Goal: Information Seeking & Learning: Understand process/instructions

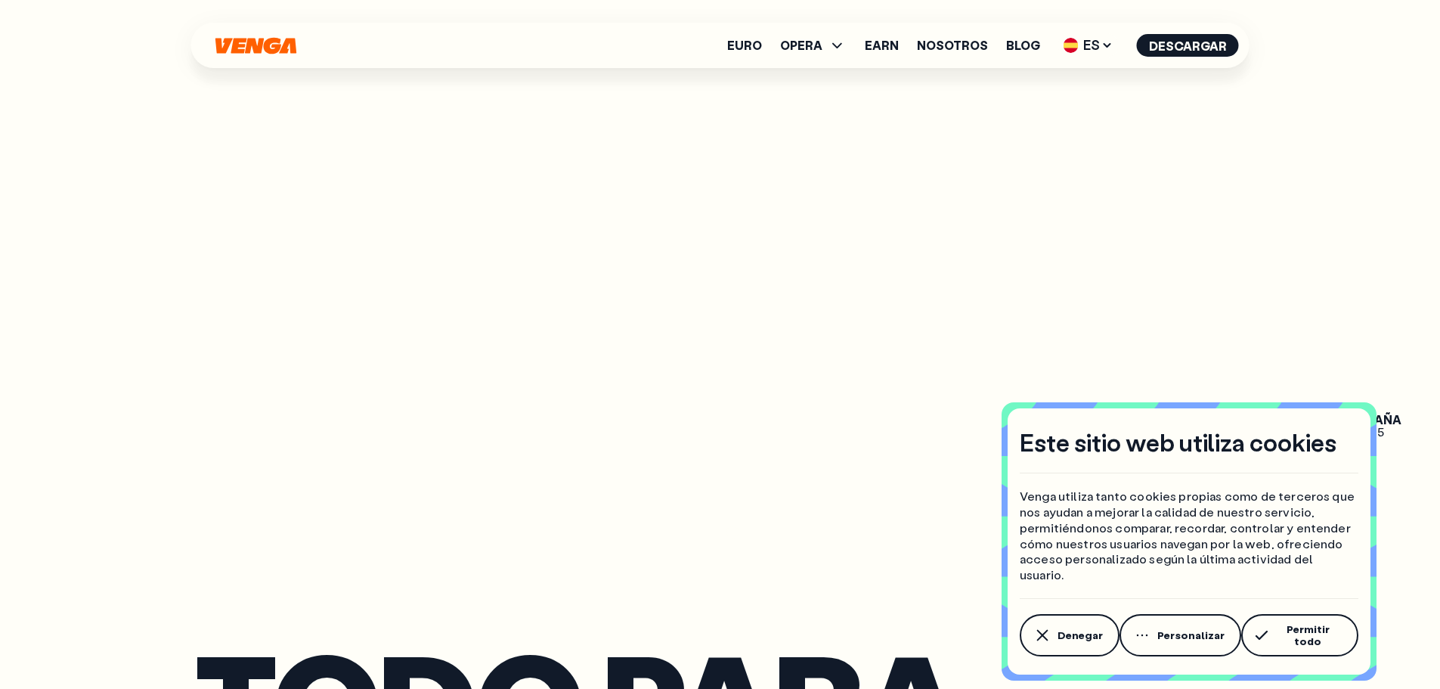
scroll to position [2116, 0]
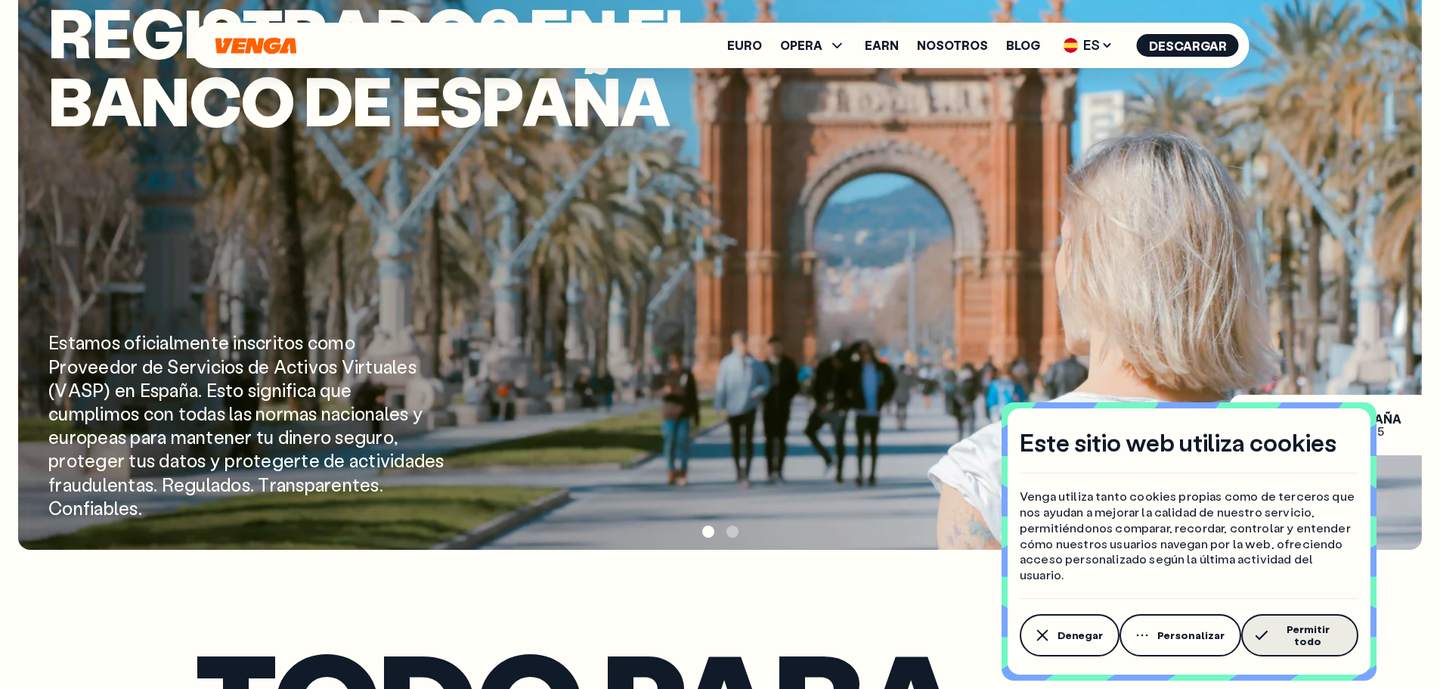
click at [1334, 646] on button "Permitir todo" at bounding box center [1299, 635] width 117 height 42
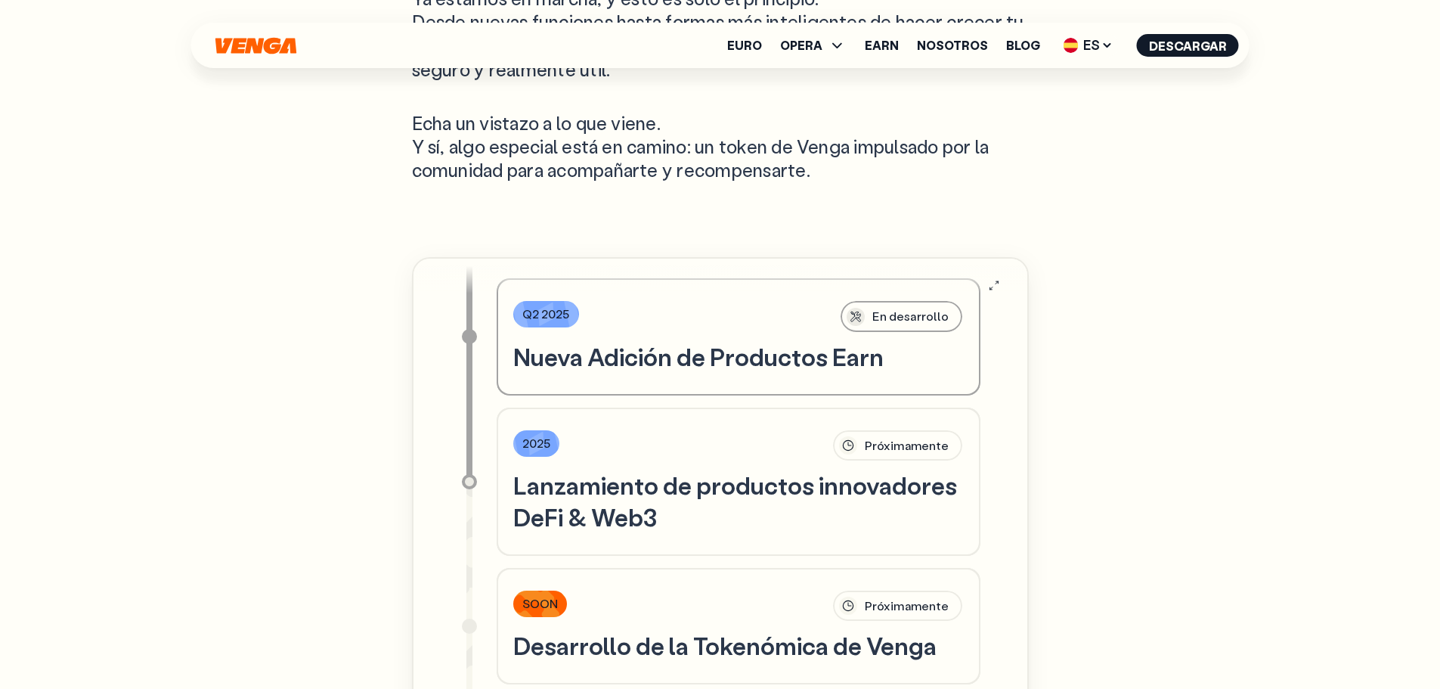
scroll to position [1119, 0]
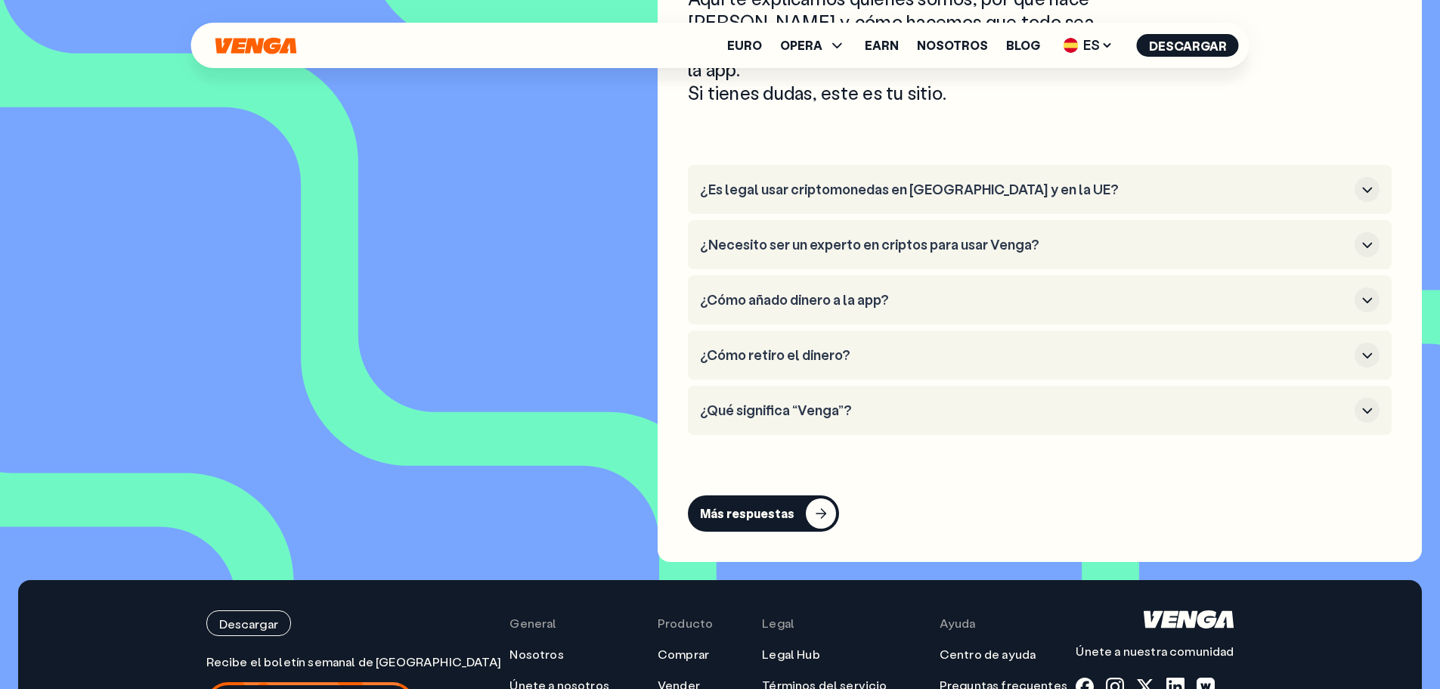
click at [832, 402] on h3 "¿Qué significa “Venga”?" at bounding box center [1024, 410] width 648 height 17
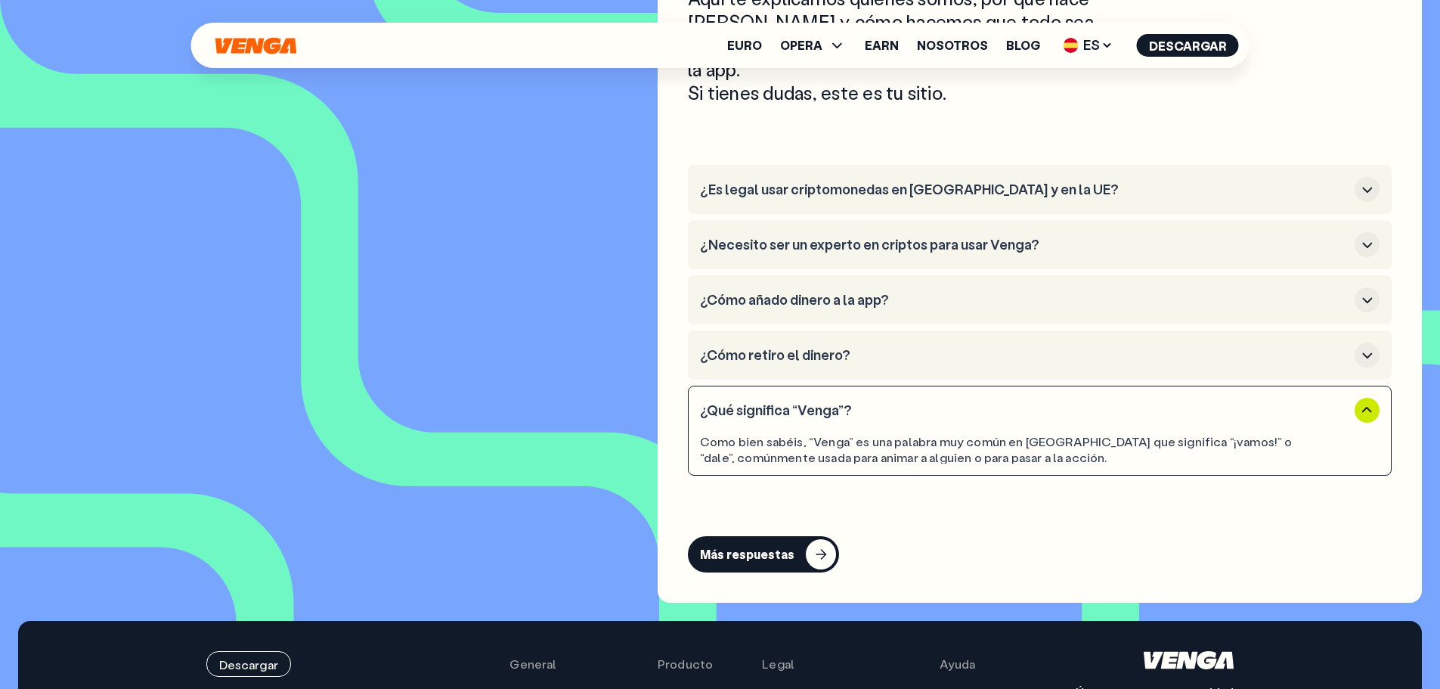
scroll to position [6986, 0]
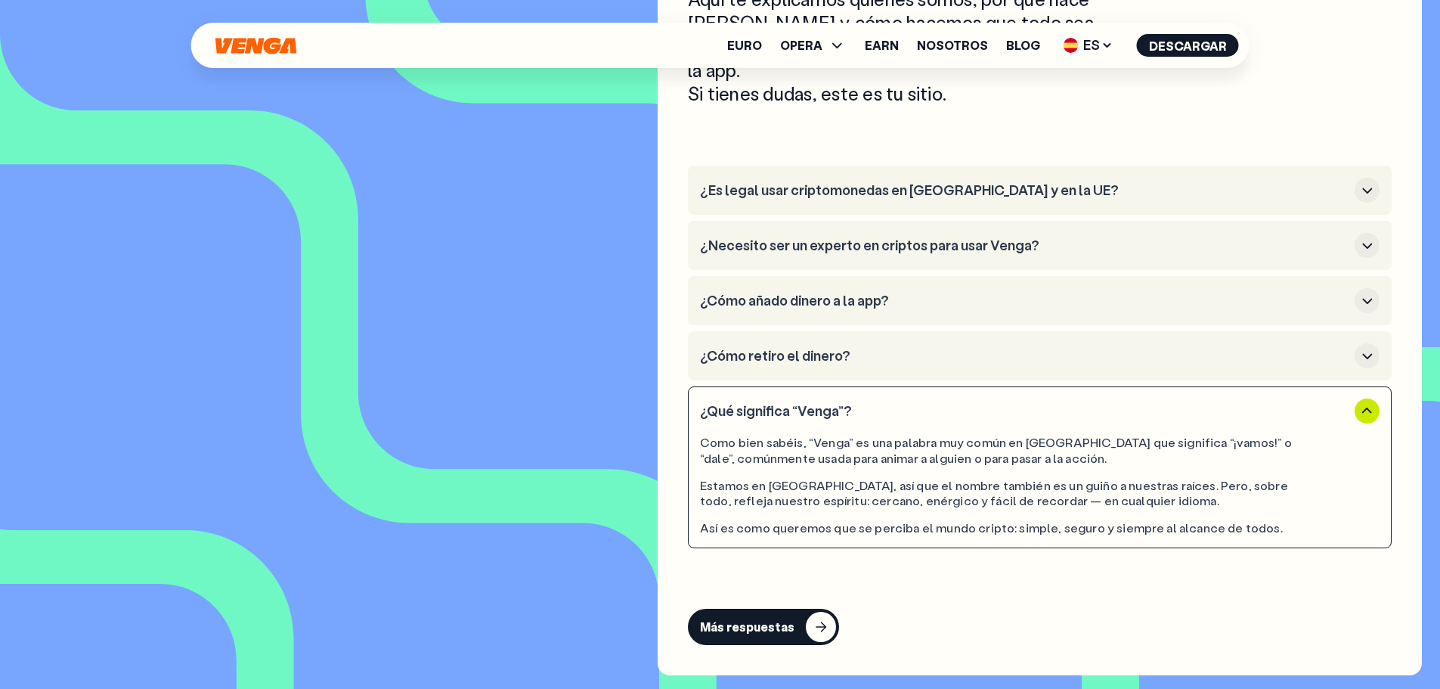
click at [857, 182] on h3 "¿Es legal usar criptomonedas en [GEOGRAPHIC_DATA] y en la UE?" at bounding box center [1024, 190] width 648 height 17
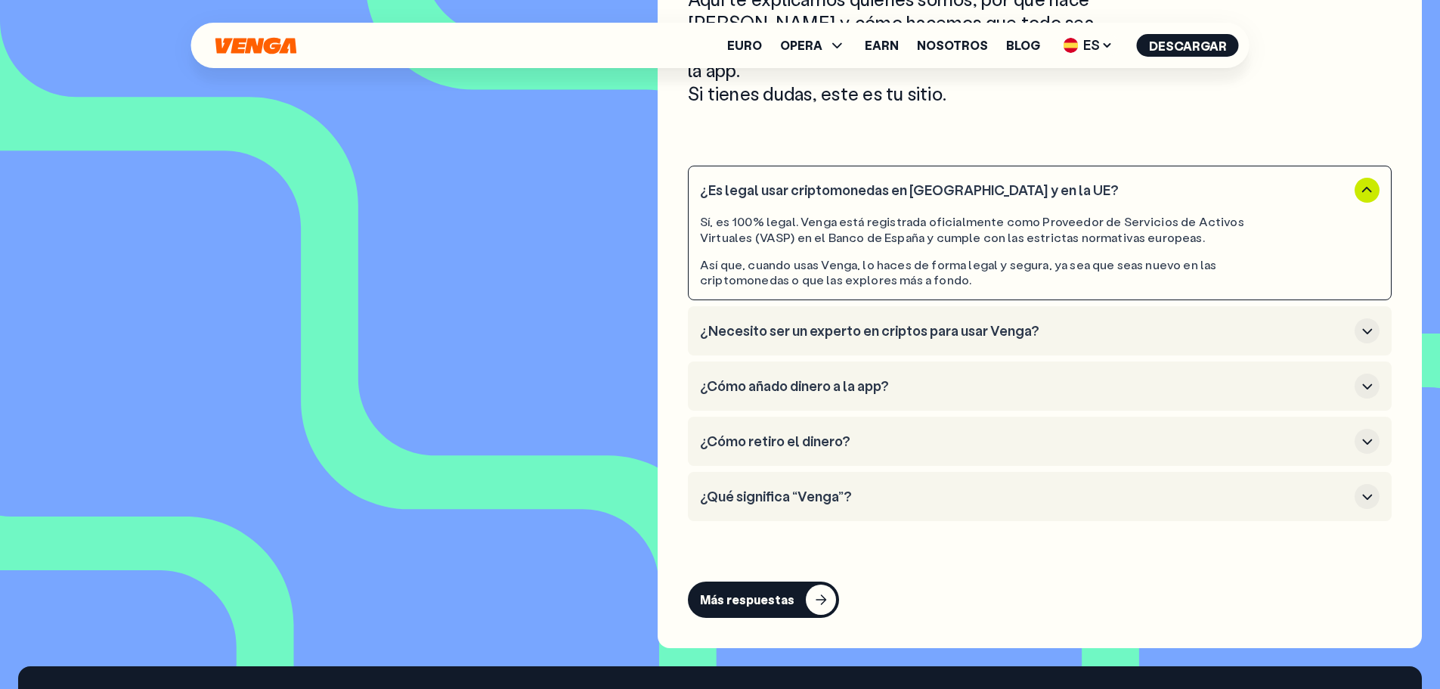
click at [777, 323] on h3 "¿Necesito ser un experto en criptos para usar Venga?" at bounding box center [1024, 331] width 648 height 17
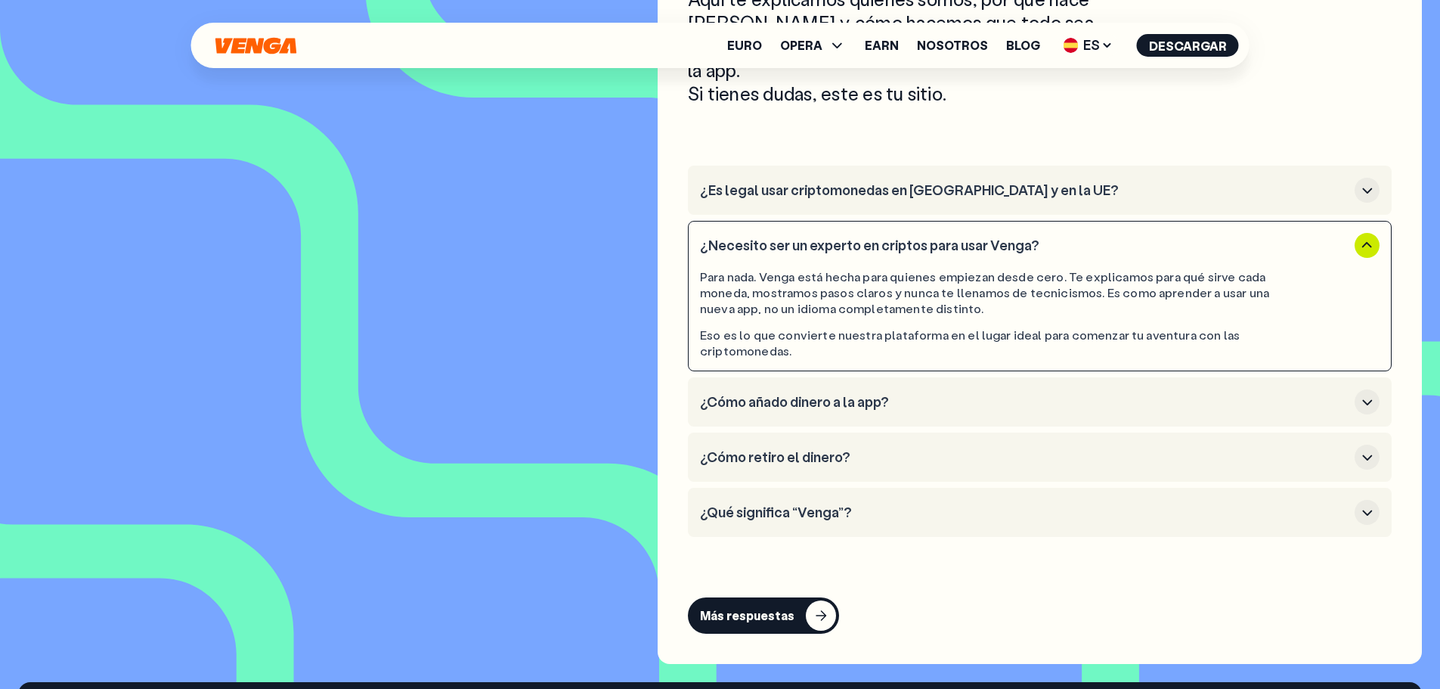
click at [781, 394] on h3 "¿Cómo añado dinero a la app?" at bounding box center [1024, 402] width 648 height 17
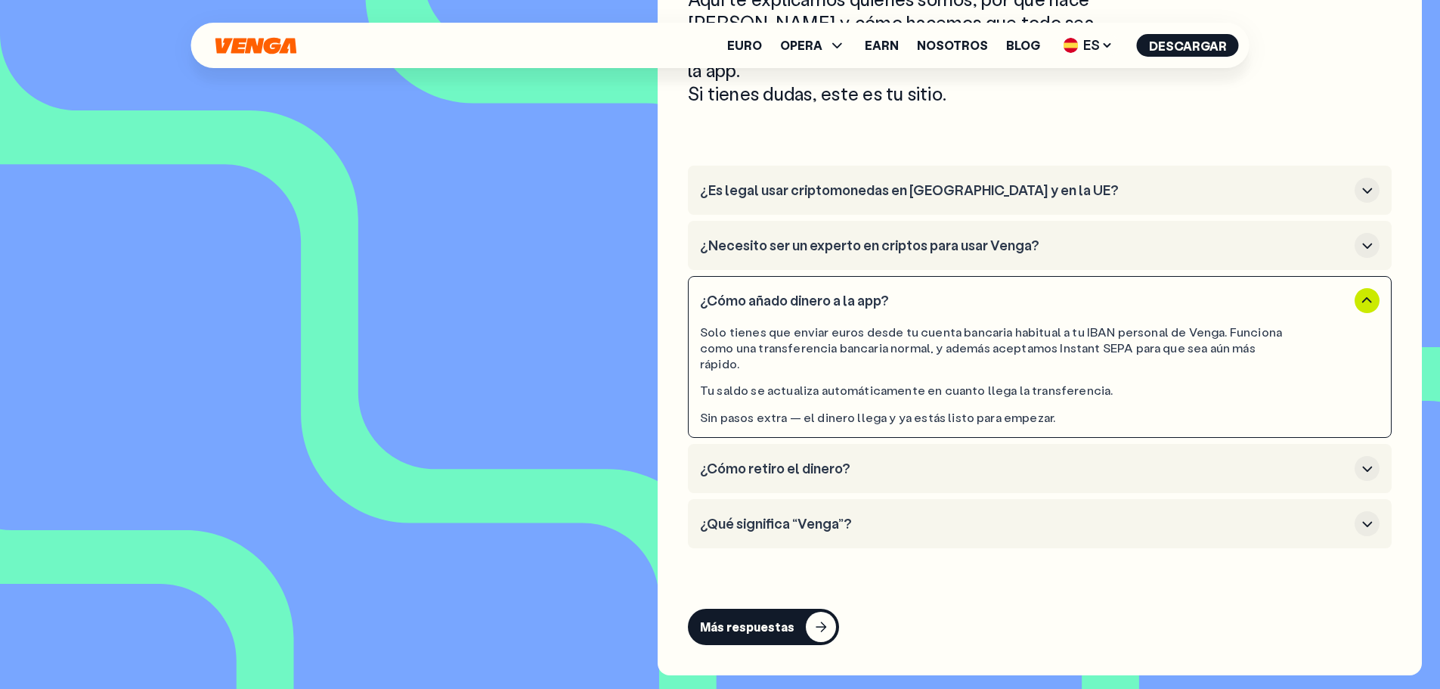
click at [769, 460] on h3 "¿Cómo retiro el dinero?" at bounding box center [1024, 468] width 648 height 17
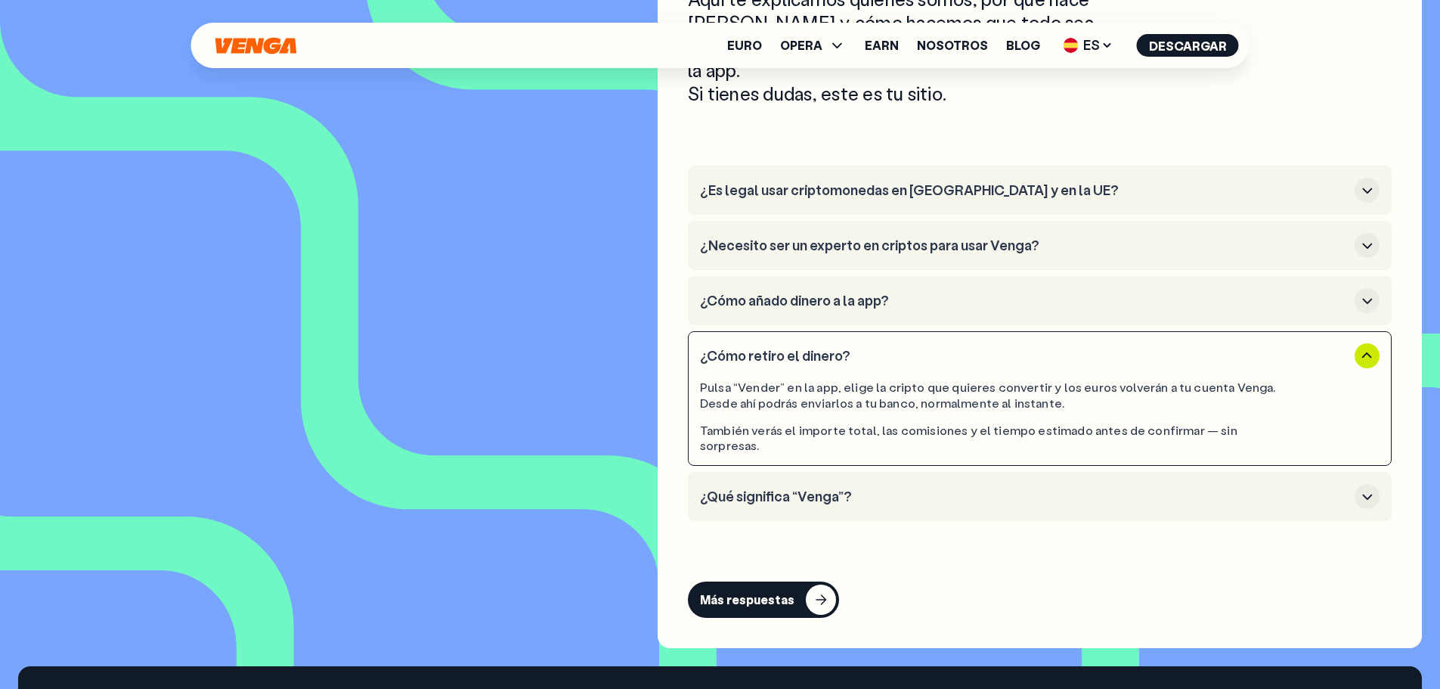
click at [774, 292] on h3 "¿Cómo añado dinero a la app?" at bounding box center [1024, 300] width 648 height 17
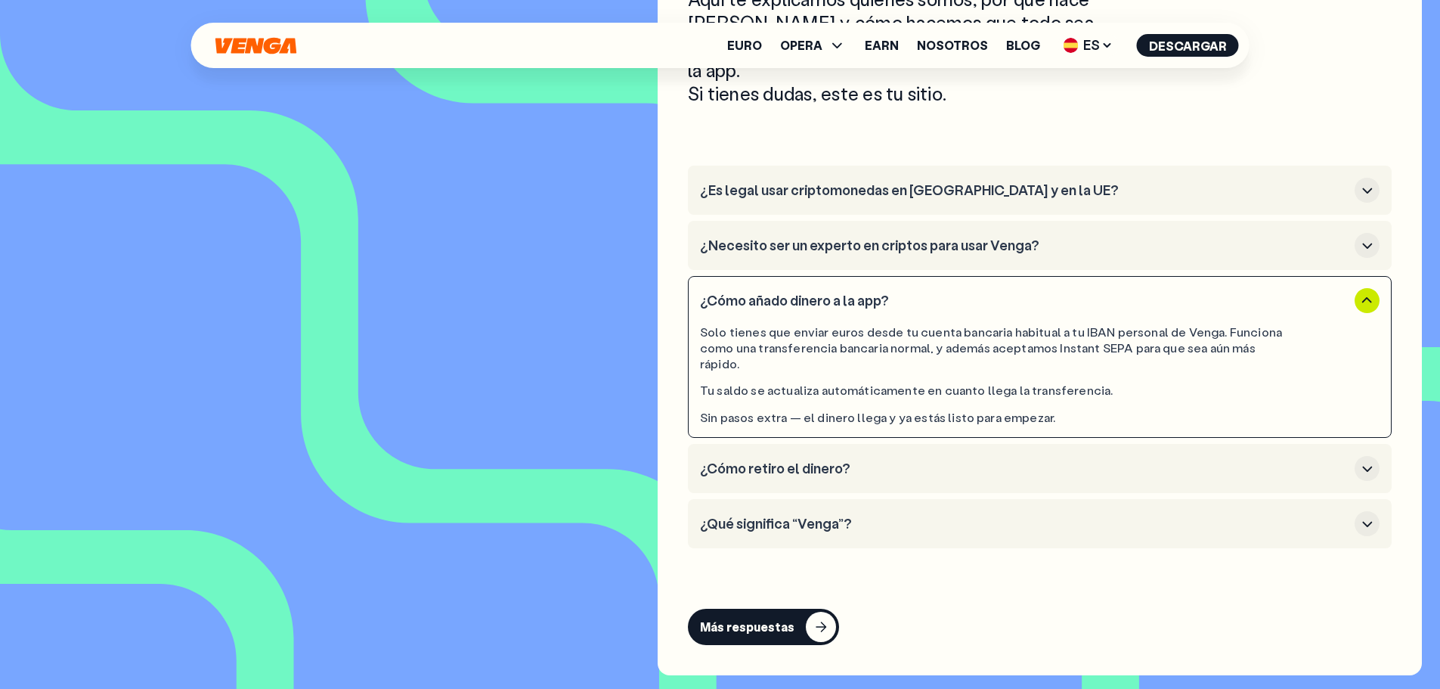
click at [777, 237] on h3 "¿Necesito ser un experto en criptos para usar Venga?" at bounding box center [1024, 245] width 648 height 17
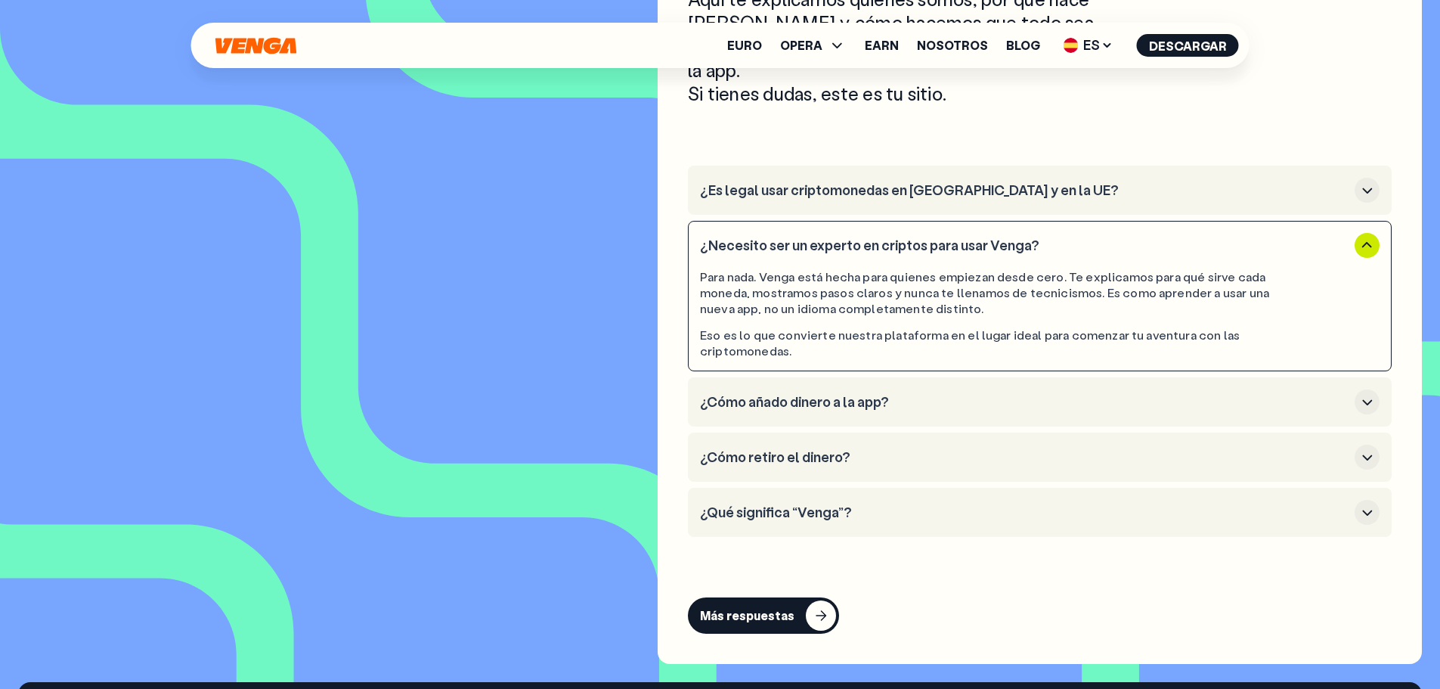
click at [813, 182] on h3 "¿Es legal usar criptomonedas en [GEOGRAPHIC_DATA] y en la UE?" at bounding box center [1024, 190] width 648 height 17
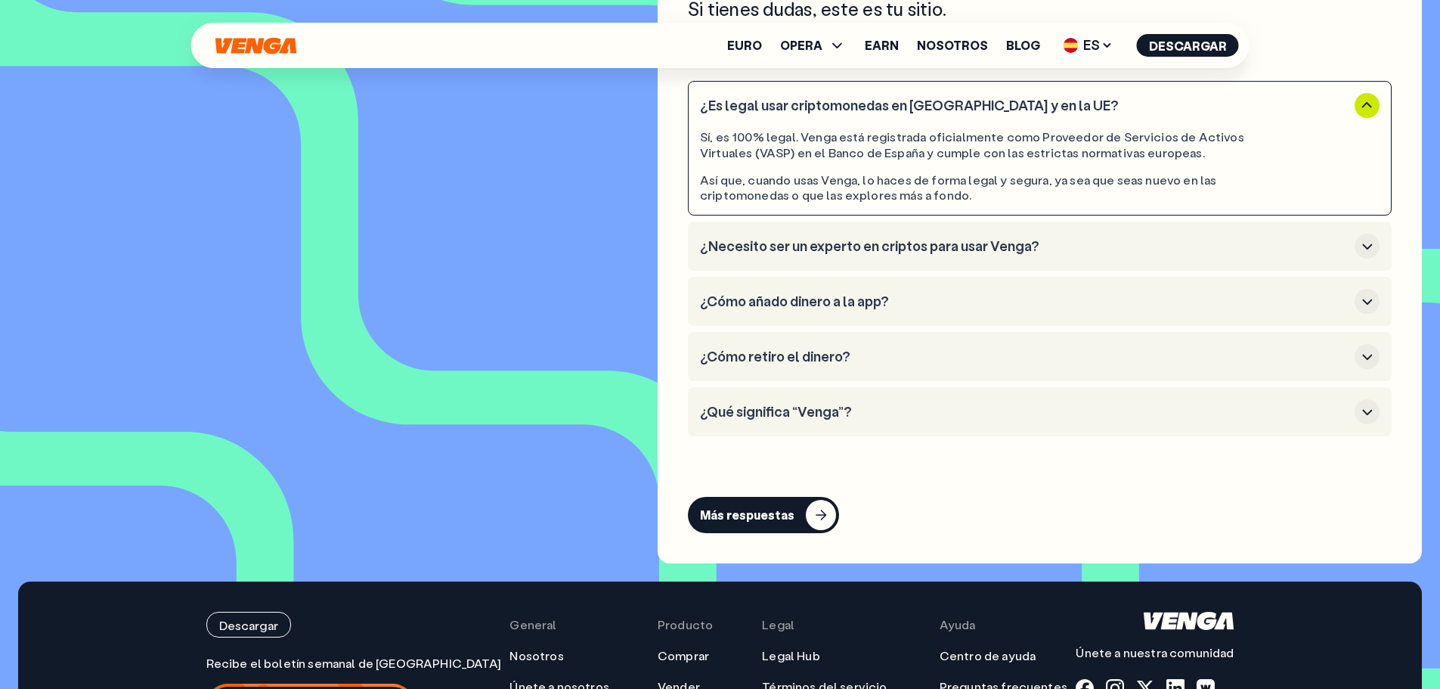
scroll to position [7071, 0]
click at [849, 293] on li "¿Cómo añado dinero a la app?" at bounding box center [1040, 300] width 704 height 49
click at [849, 292] on h3 "¿Cómo añado dinero a la app?" at bounding box center [1024, 300] width 648 height 17
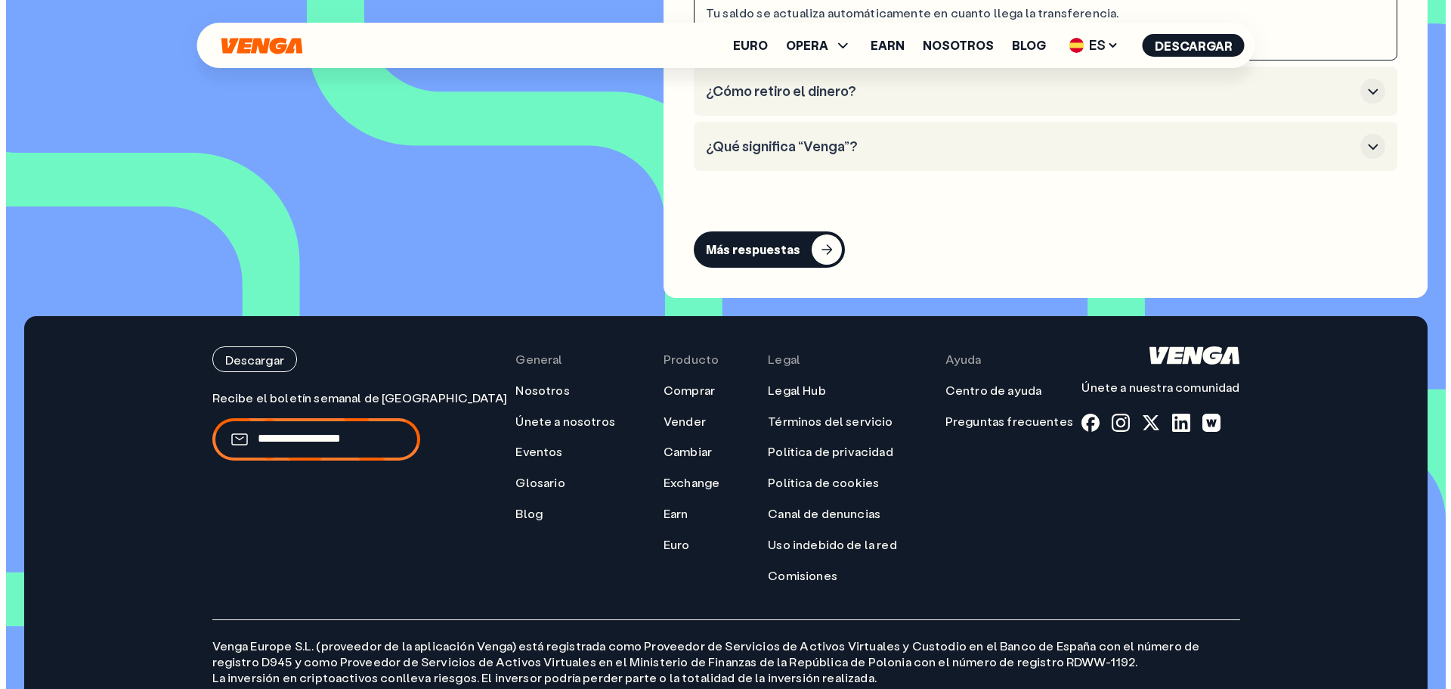
scroll to position [0, 0]
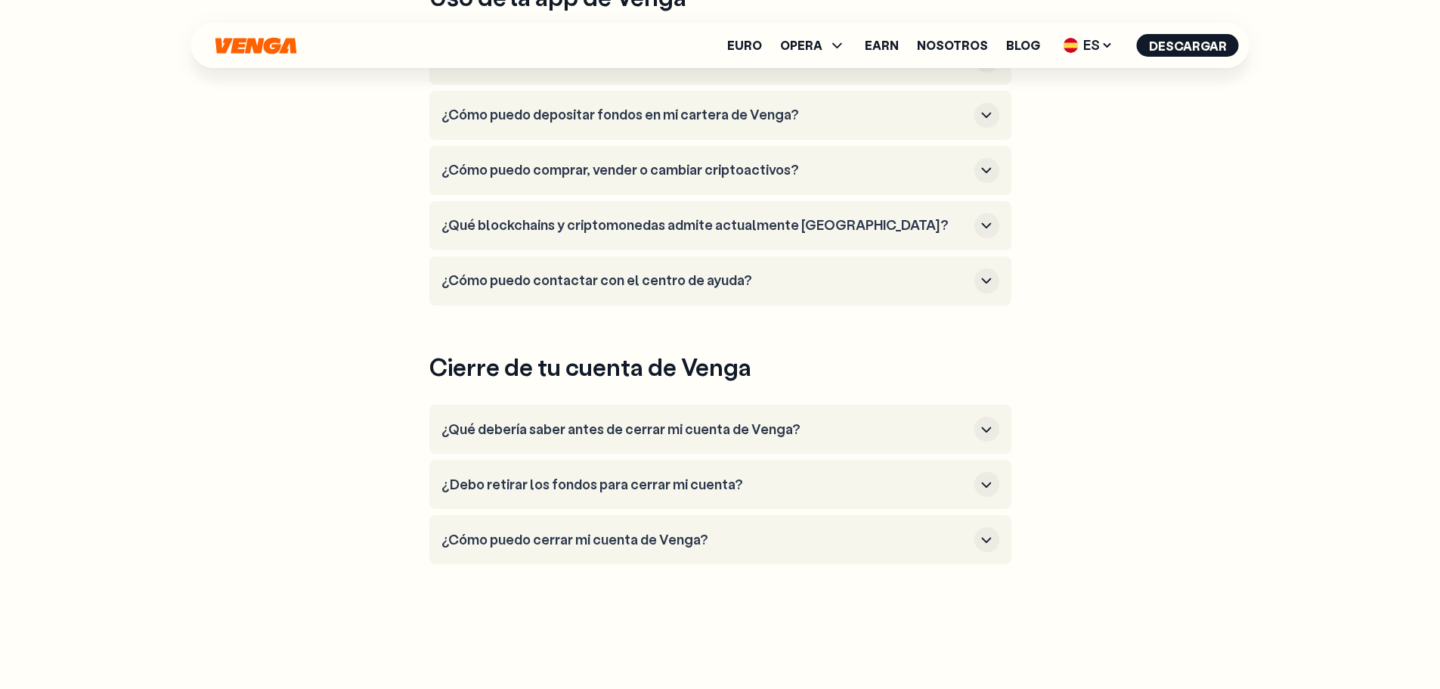
scroll to position [726, 0]
